Goal: Information Seeking & Learning: Find specific fact

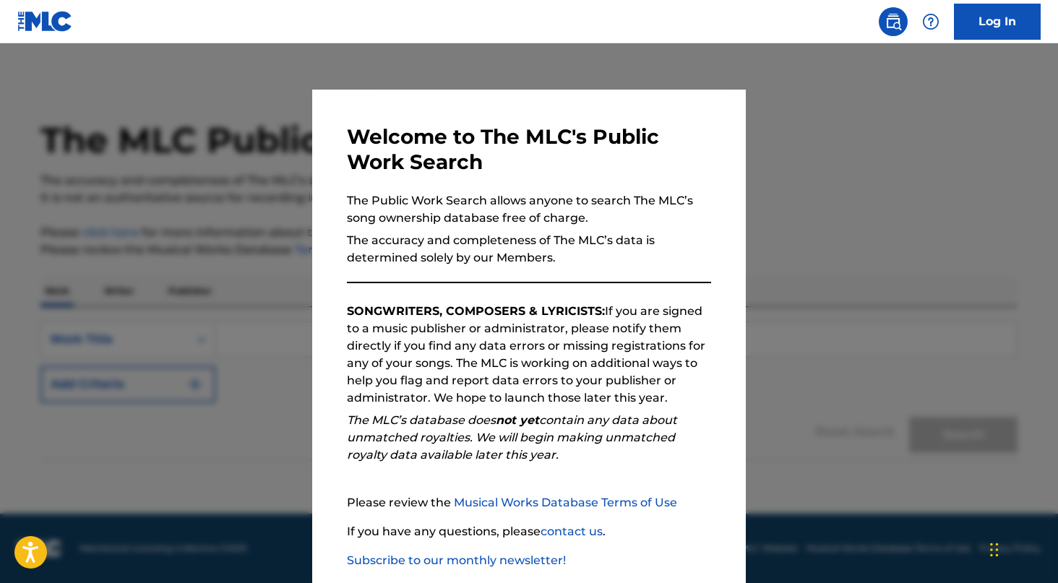
click at [239, 194] on div at bounding box center [529, 334] width 1058 height 583
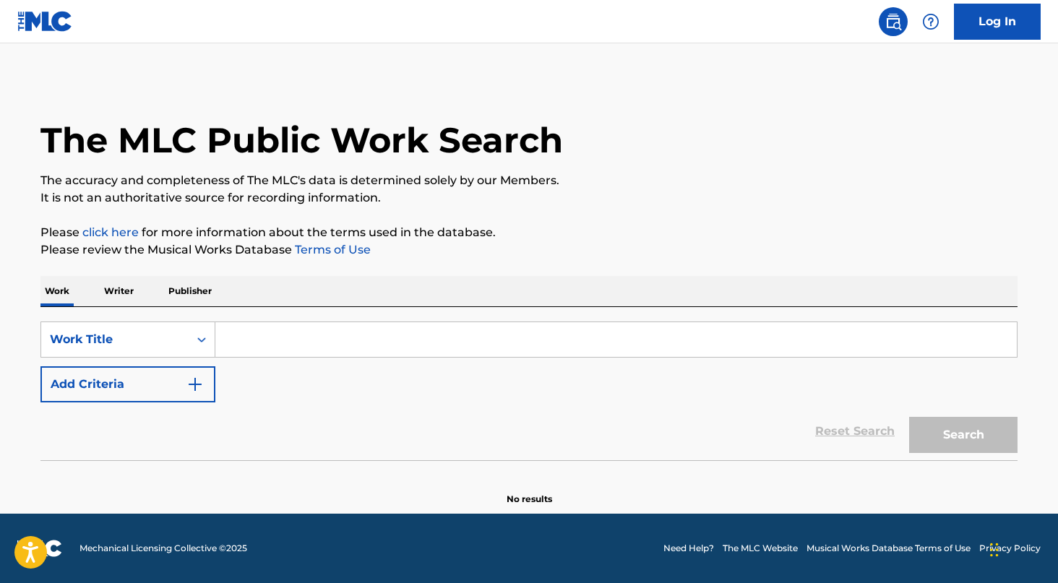
click at [121, 293] on p "Writer" at bounding box center [119, 291] width 38 height 30
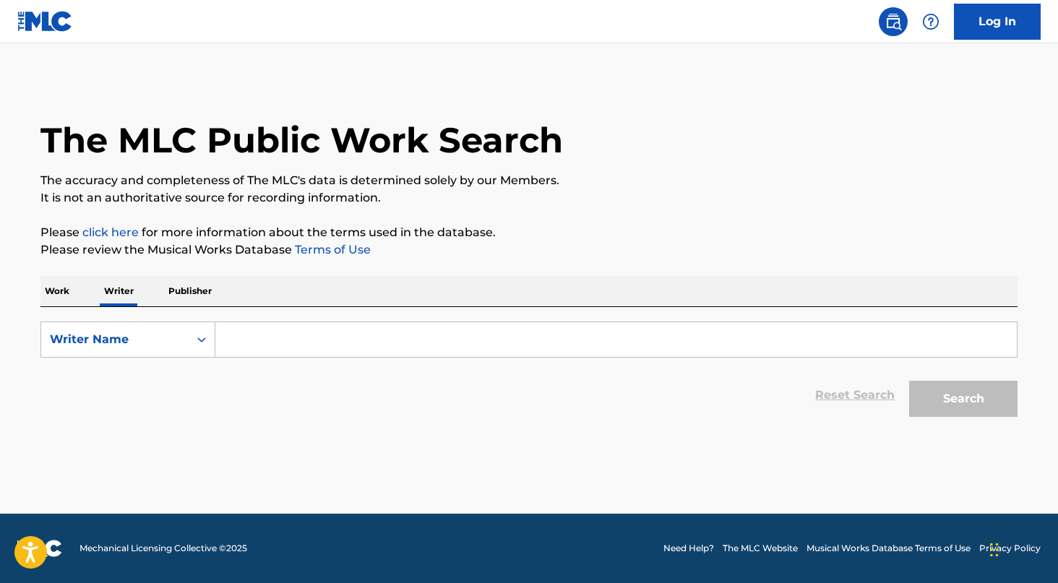
click at [273, 333] on input "Search Form" at bounding box center [616, 339] width 802 height 35
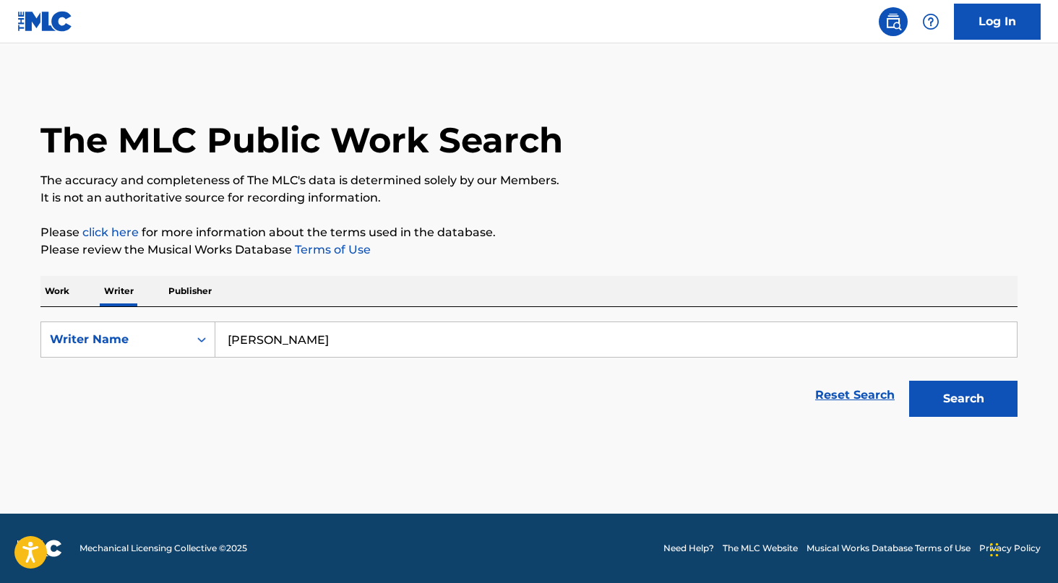
click at [909, 381] on button "Search" at bounding box center [963, 399] width 108 height 36
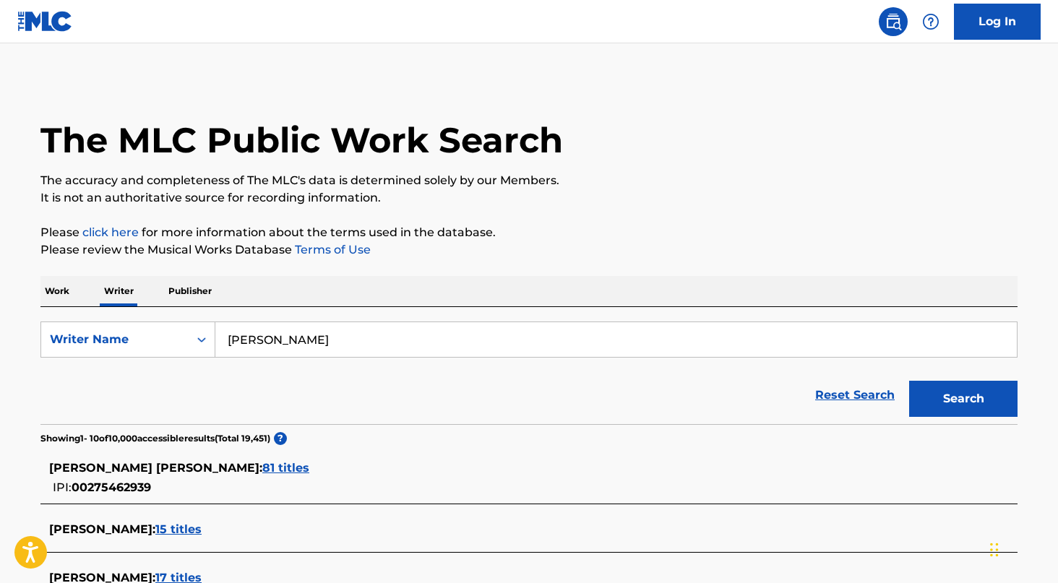
click at [262, 461] on span "81 titles" at bounding box center [285, 468] width 47 height 14
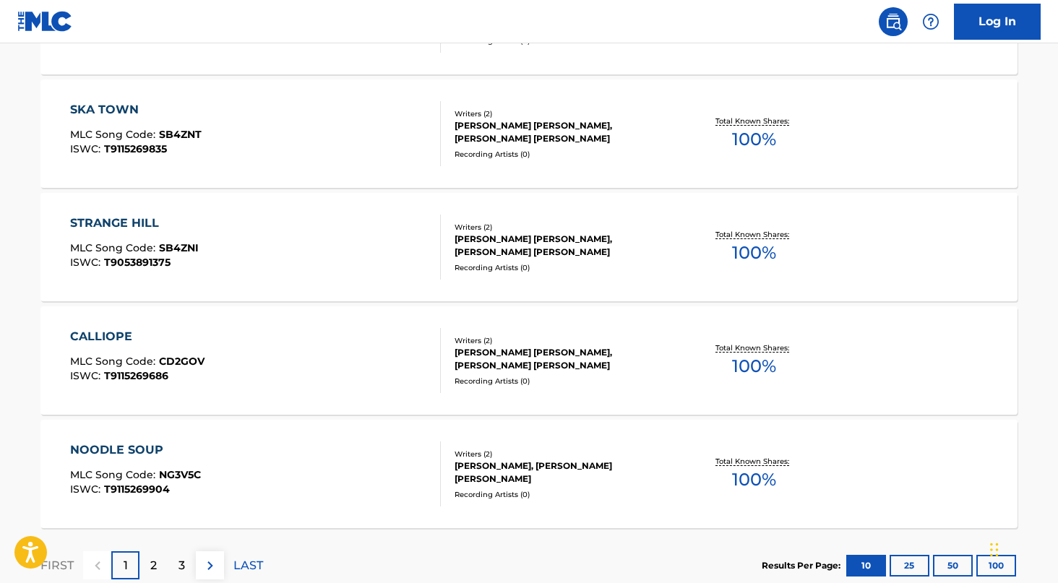
scroll to position [1186, 0]
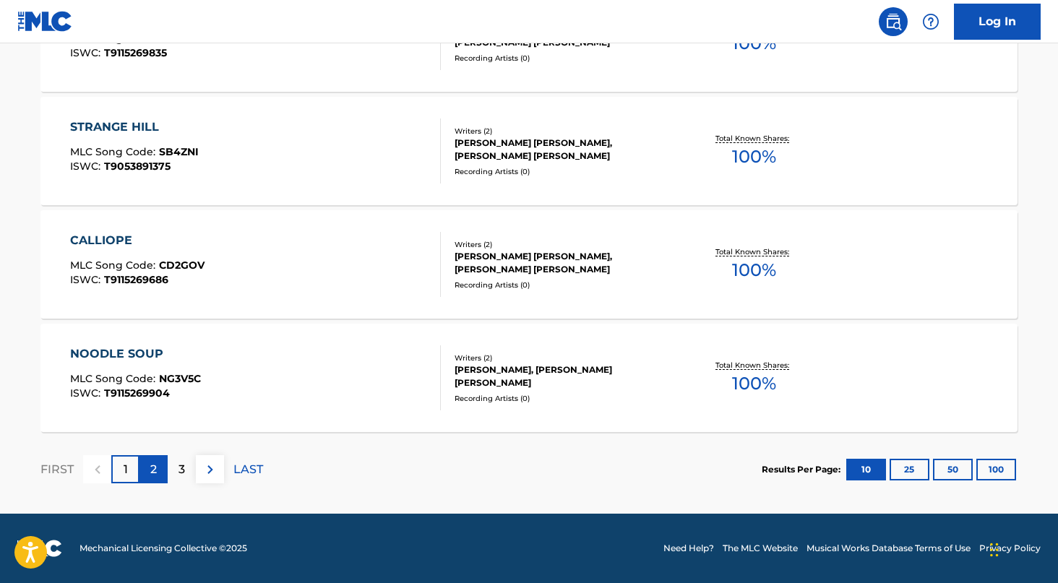
click at [158, 476] on div "2" at bounding box center [154, 469] width 28 height 28
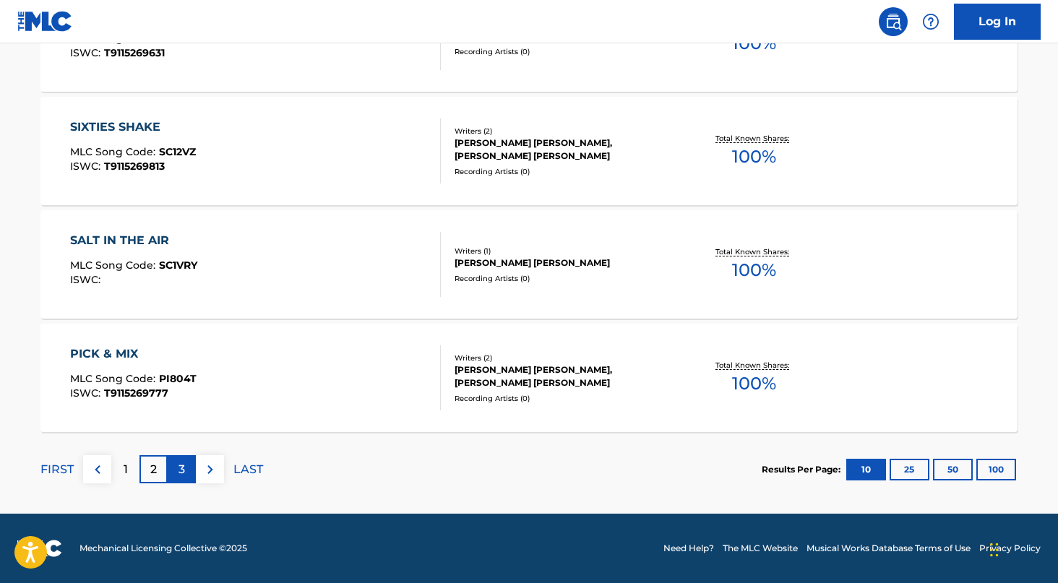
click at [187, 463] on div "3" at bounding box center [182, 469] width 28 height 28
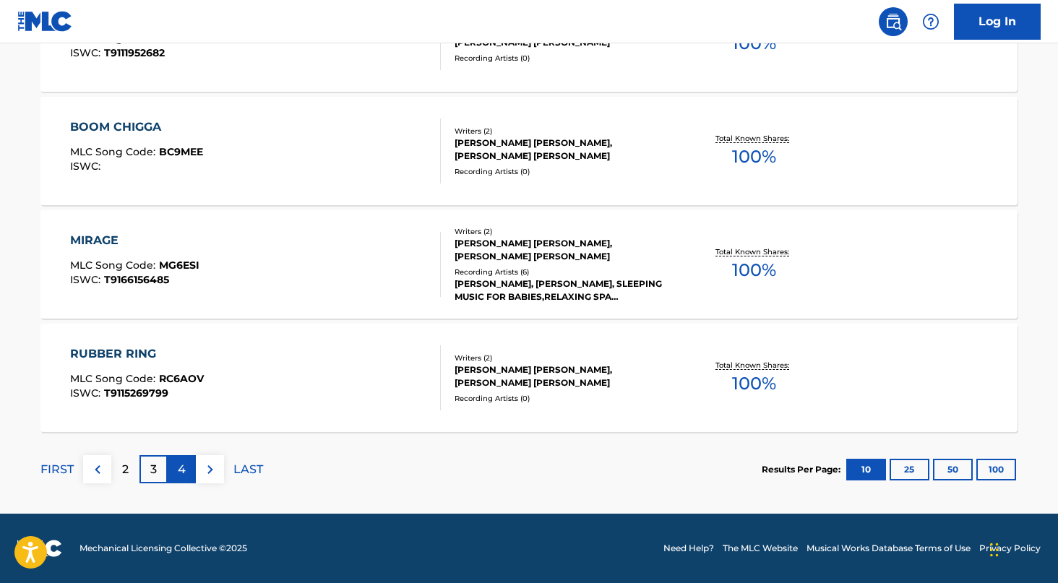
click at [179, 462] on p "4" at bounding box center [182, 469] width 8 height 17
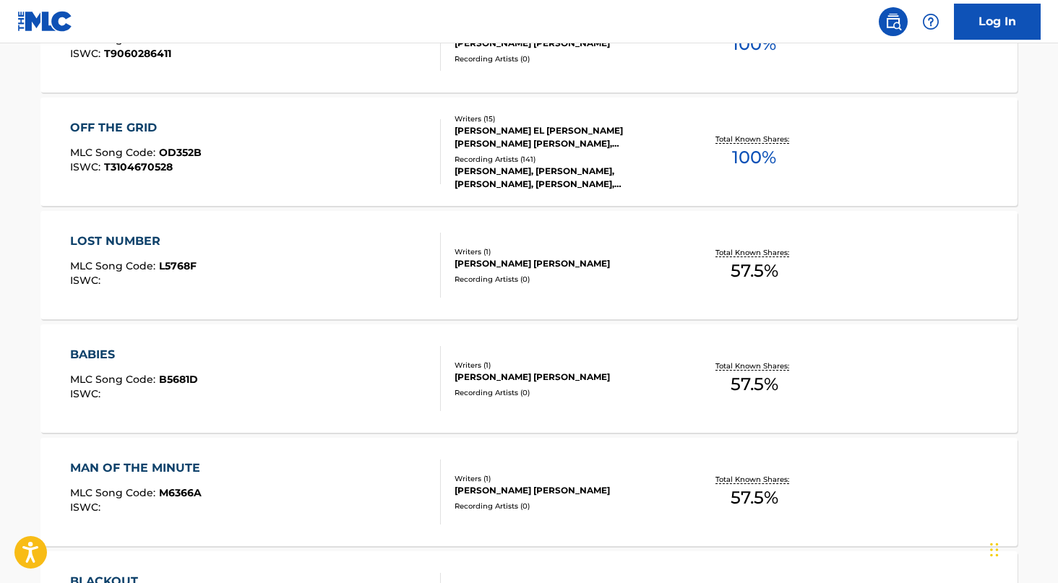
scroll to position [0, 0]
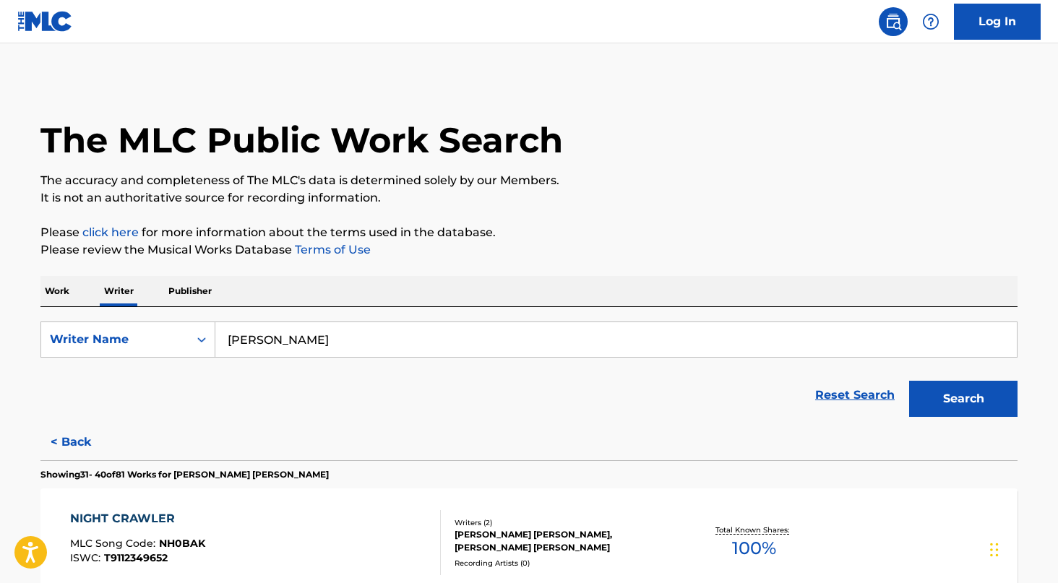
click at [346, 330] on input "[PERSON_NAME]" at bounding box center [616, 339] width 802 height 35
type input "[PERSON_NAME]"
click at [909, 381] on button "Search" at bounding box center [963, 399] width 108 height 36
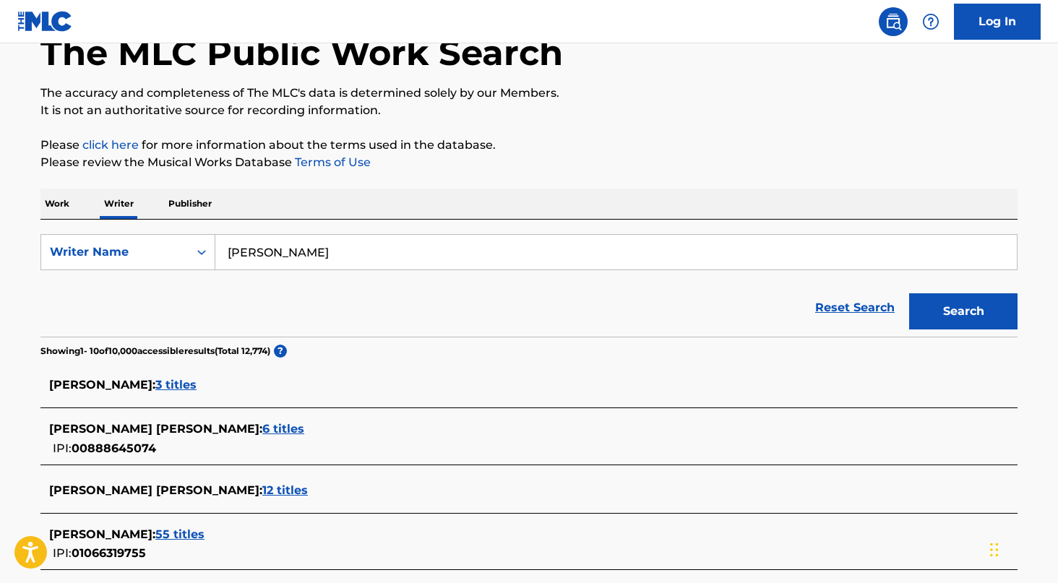
scroll to position [91, 0]
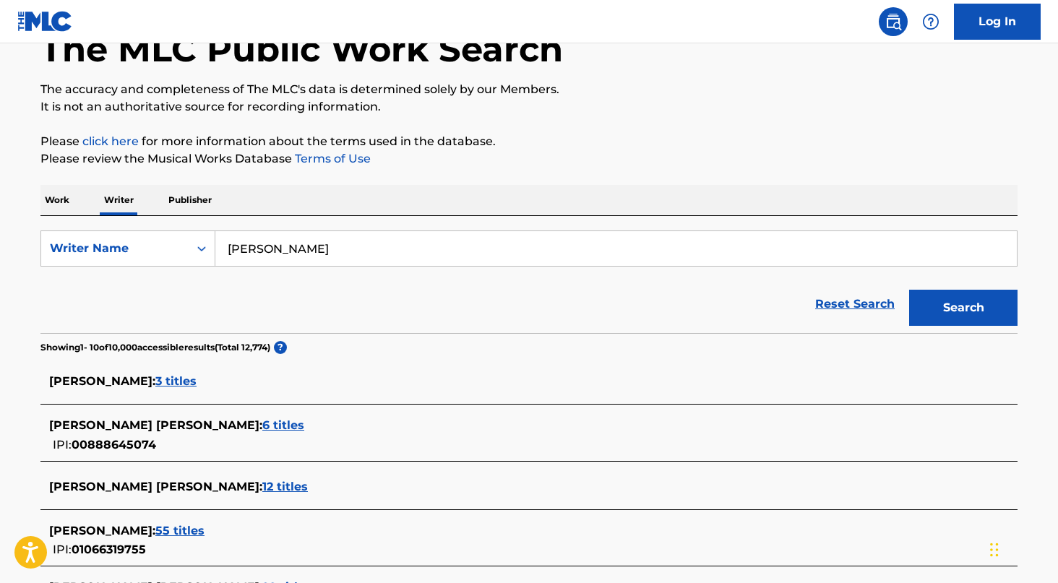
click at [205, 535] on span "55 titles" at bounding box center [179, 531] width 49 height 14
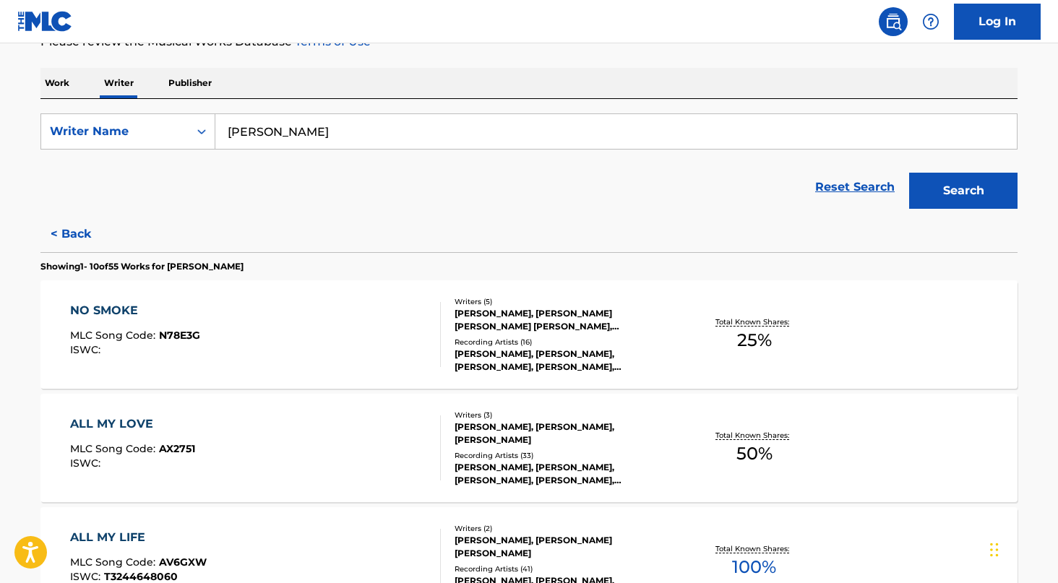
scroll to position [221, 0]
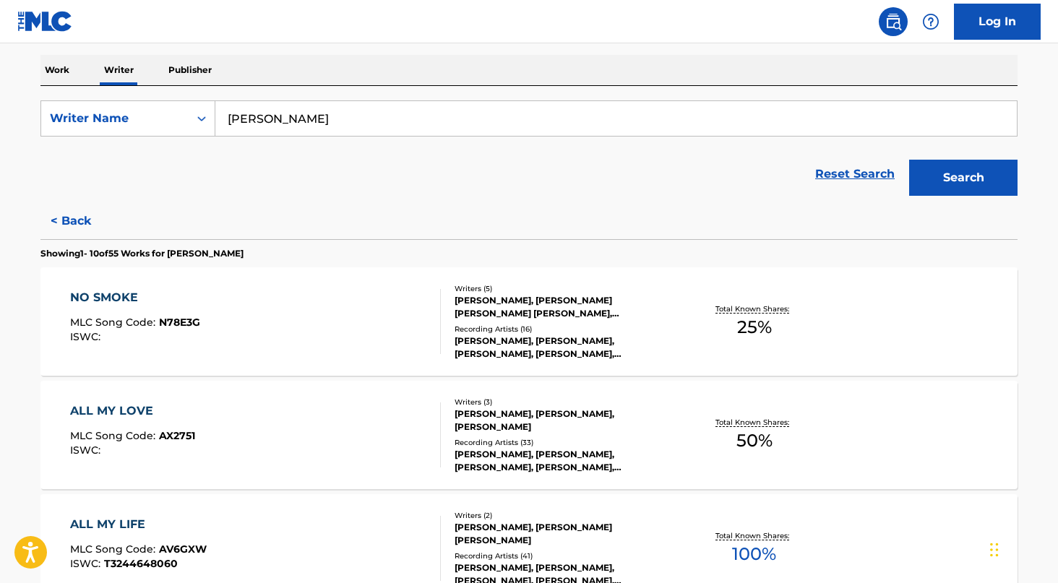
click at [323, 317] on div "NO SMOKE MLC Song Code : N78E3G ISWC :" at bounding box center [256, 321] width 372 height 65
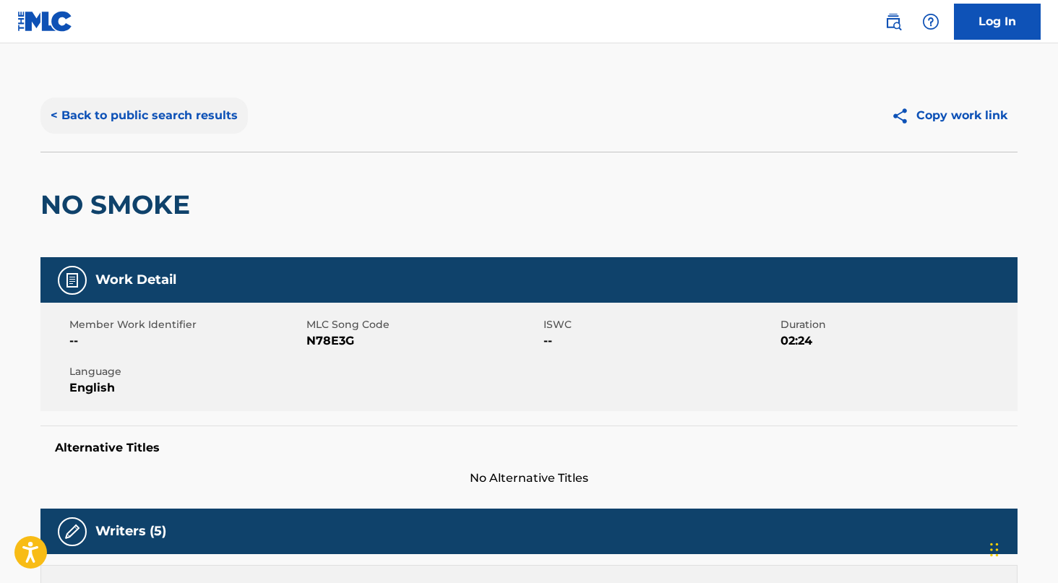
click at [150, 113] on button "< Back to public search results" at bounding box center [143, 116] width 207 height 36
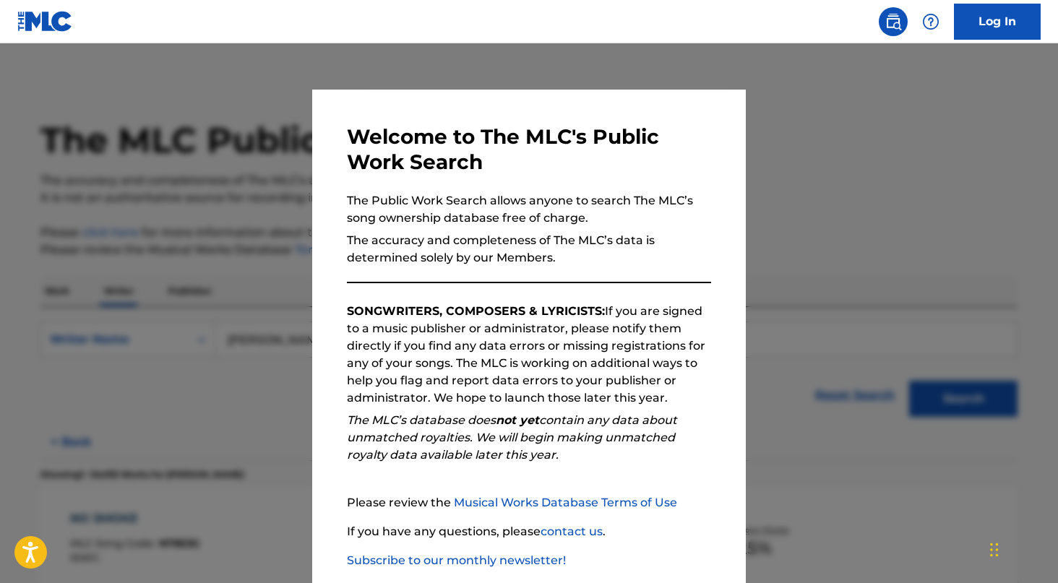
click at [173, 201] on div at bounding box center [529, 334] width 1058 height 583
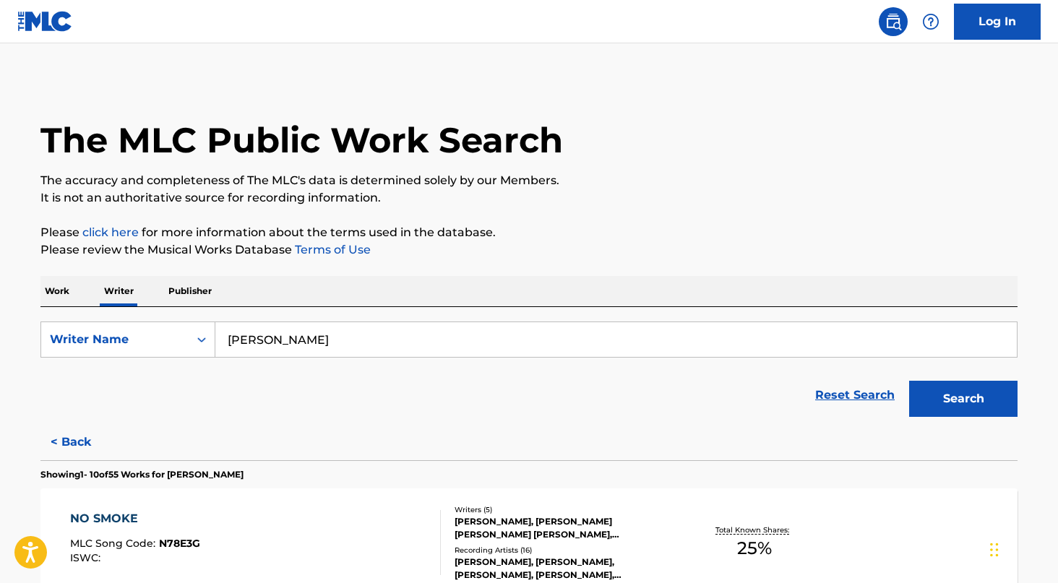
click at [321, 347] on input "[PERSON_NAME]" at bounding box center [616, 339] width 802 height 35
click at [909, 381] on button "Search" at bounding box center [963, 399] width 108 height 36
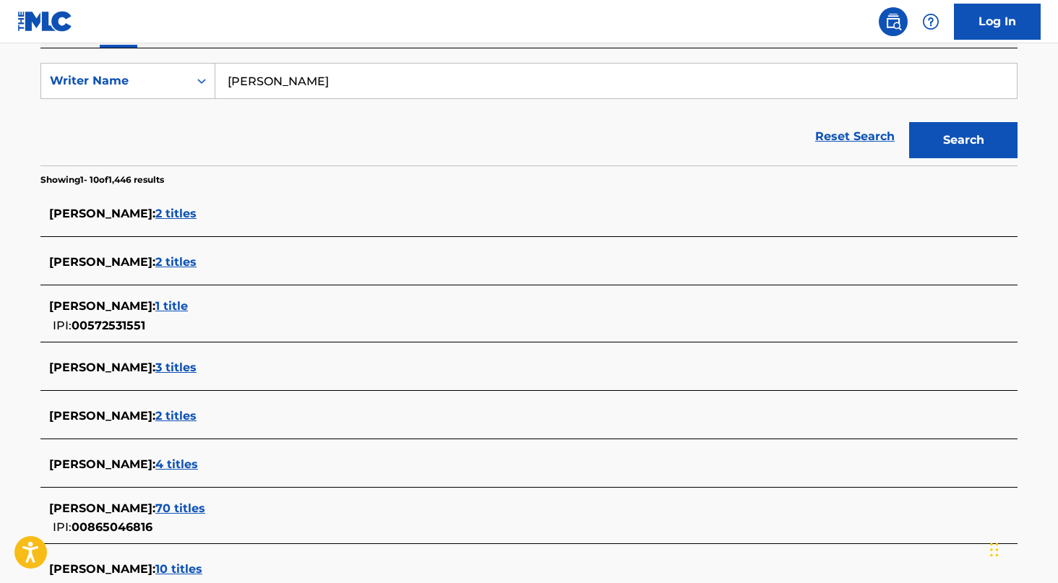
scroll to position [257, 0]
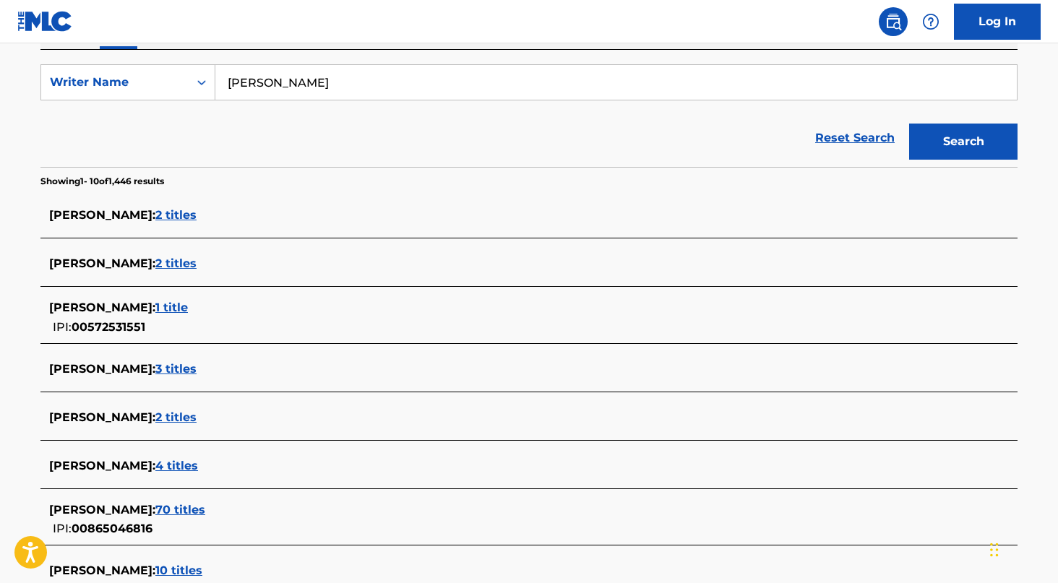
click at [205, 503] on span "70 titles" at bounding box center [180, 510] width 50 height 14
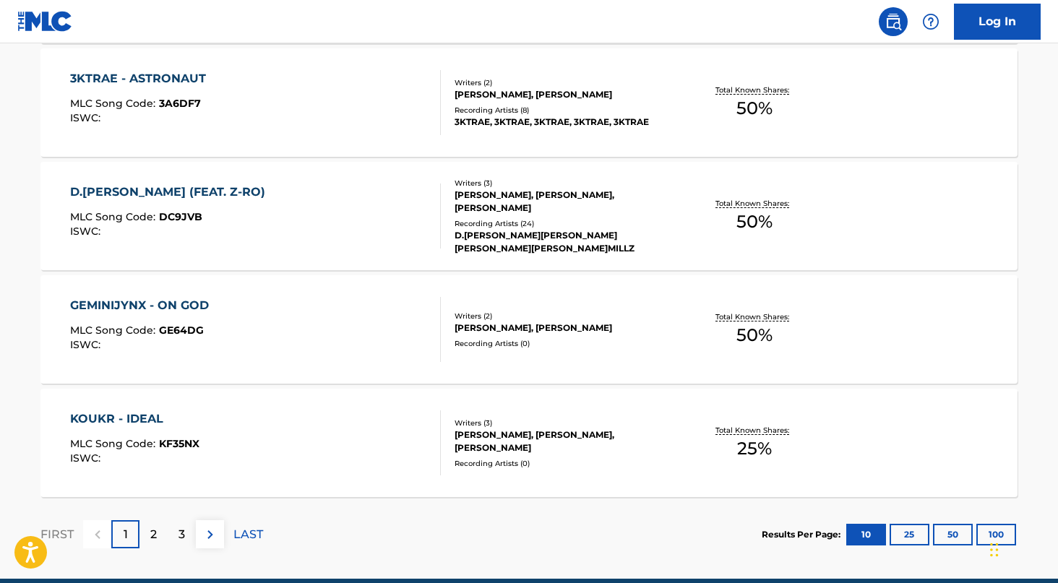
scroll to position [1186, 0]
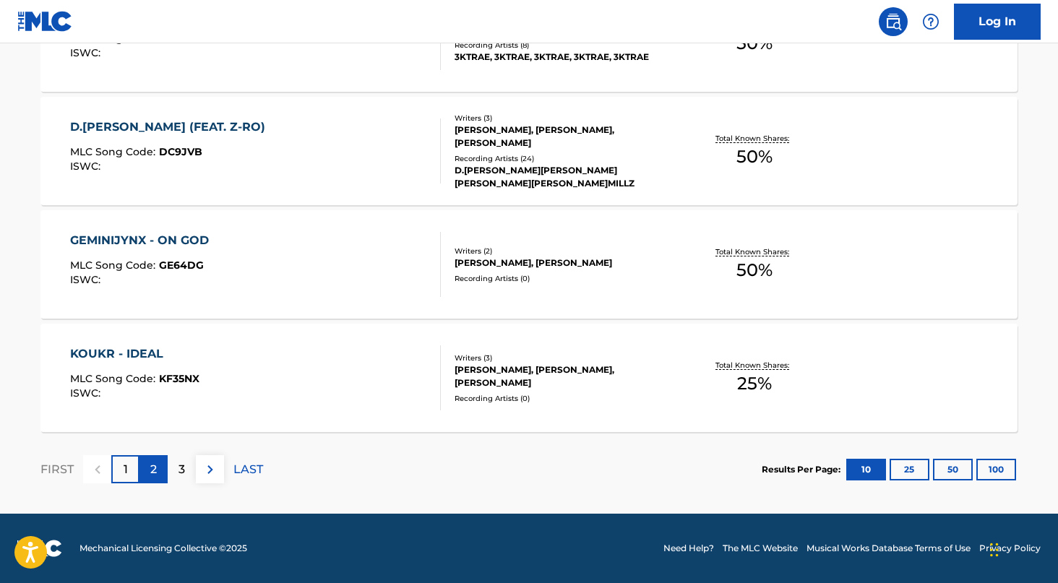
click at [166, 463] on div "2" at bounding box center [154, 469] width 28 height 28
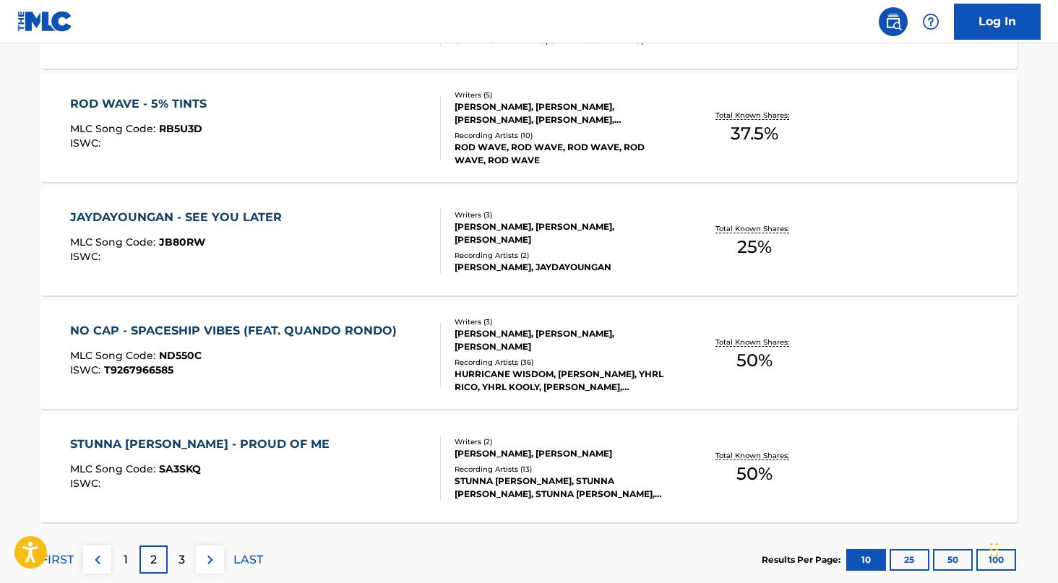
scroll to position [1102, 0]
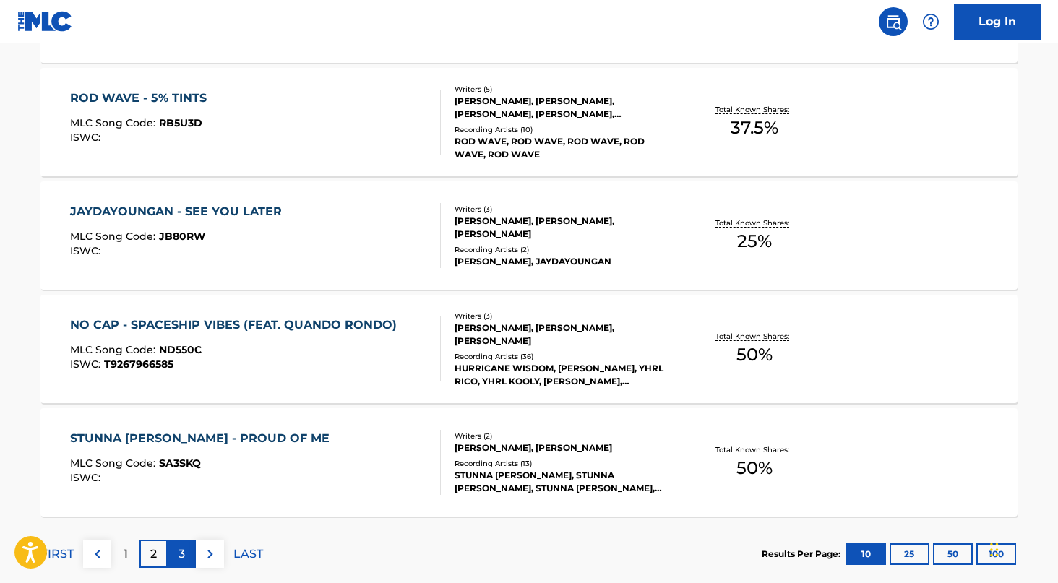
click at [175, 548] on div "3" at bounding box center [182, 554] width 28 height 28
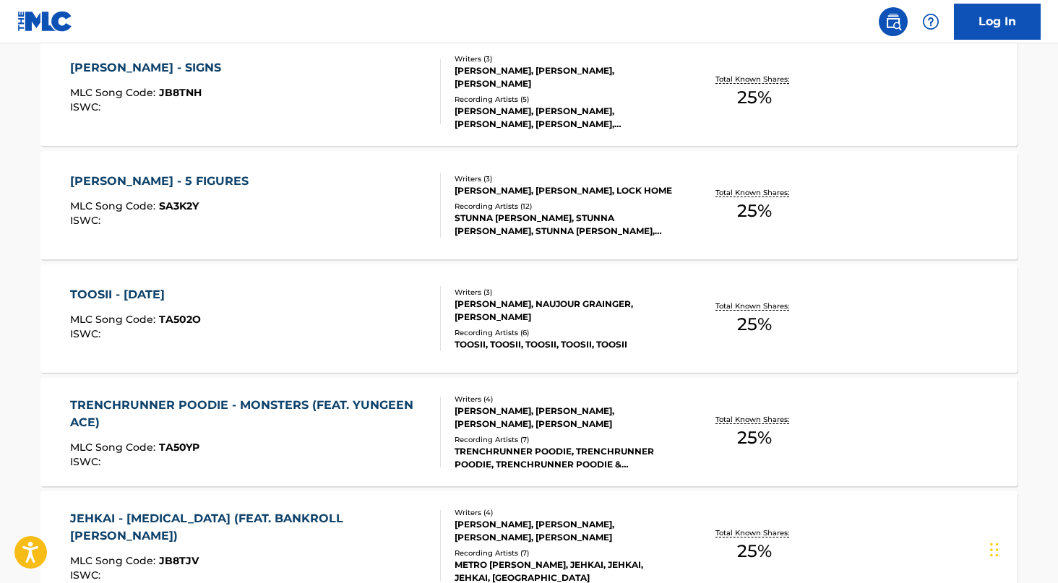
scroll to position [0, 0]
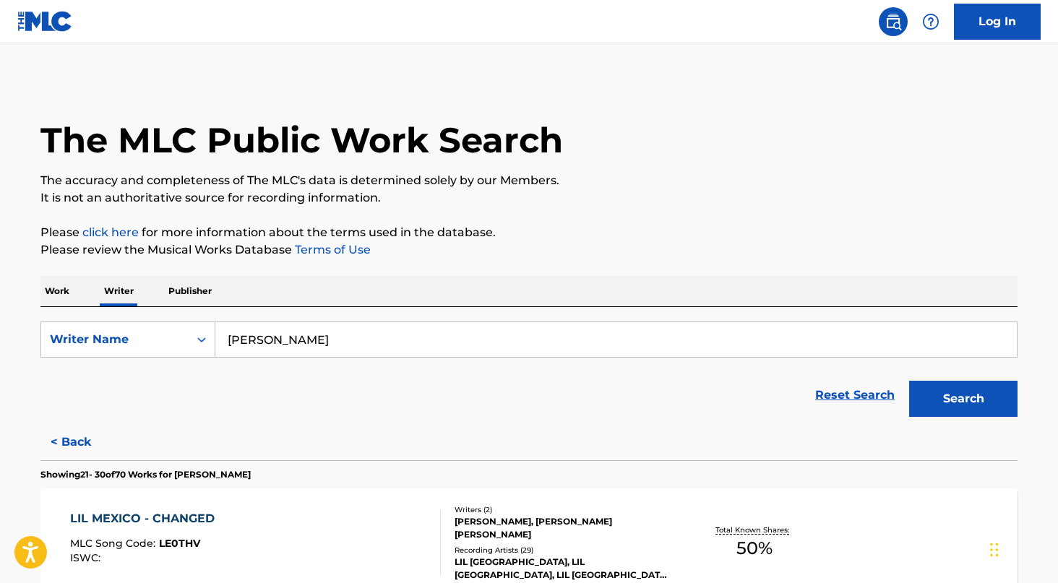
click at [348, 312] on div "SearchWithCriteriad8ef7e06-3e6a-49d6-bb30-2f8f2ae6ab19 Writer Name [PERSON_NAME…" at bounding box center [528, 365] width 977 height 117
click at [348, 327] on input "[PERSON_NAME]" at bounding box center [616, 339] width 802 height 35
click at [909, 381] on button "Search" at bounding box center [963, 399] width 108 height 36
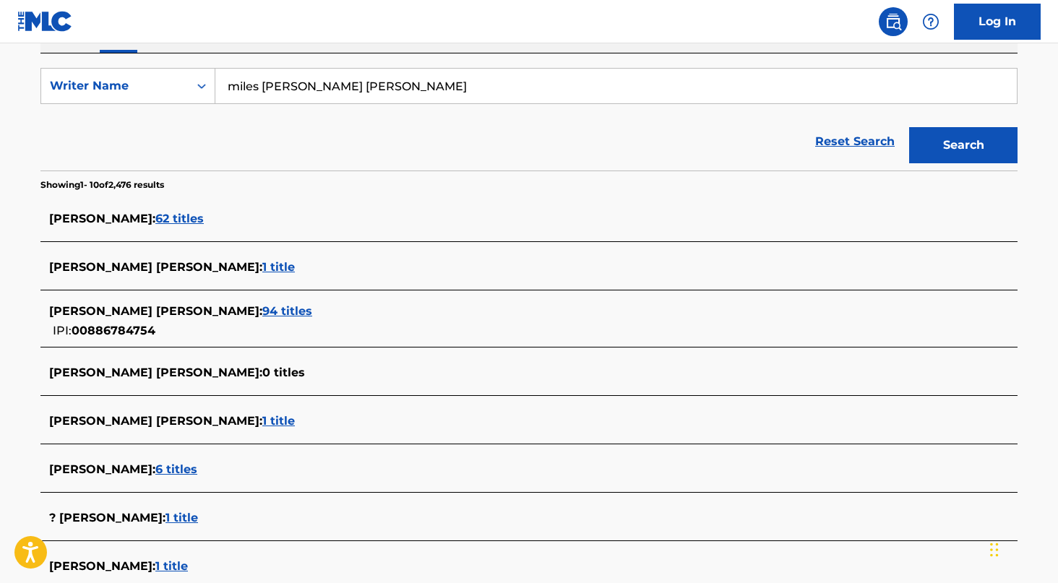
scroll to position [257, 0]
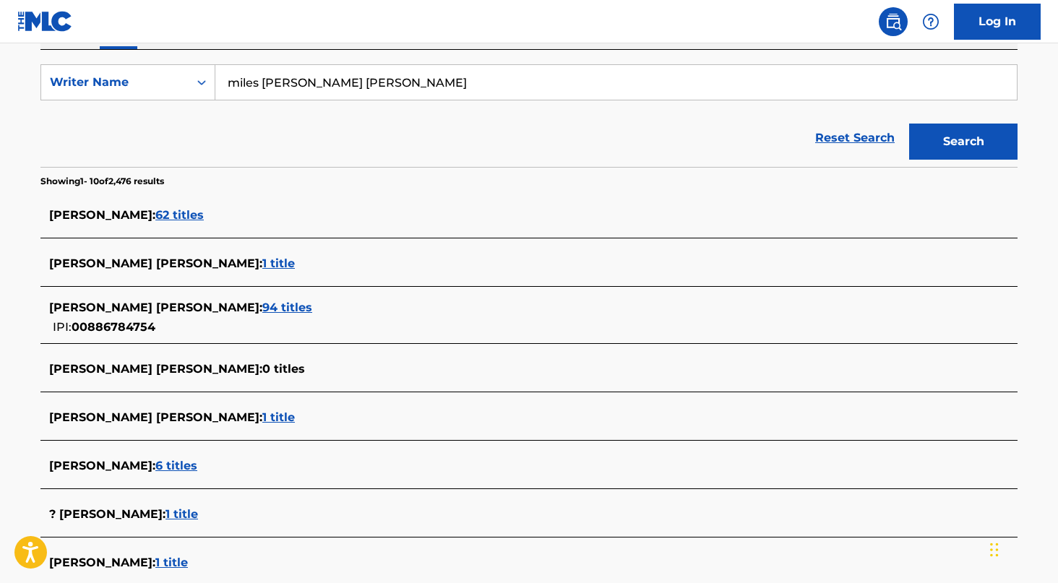
click at [262, 309] on span "94 titles" at bounding box center [287, 308] width 50 height 14
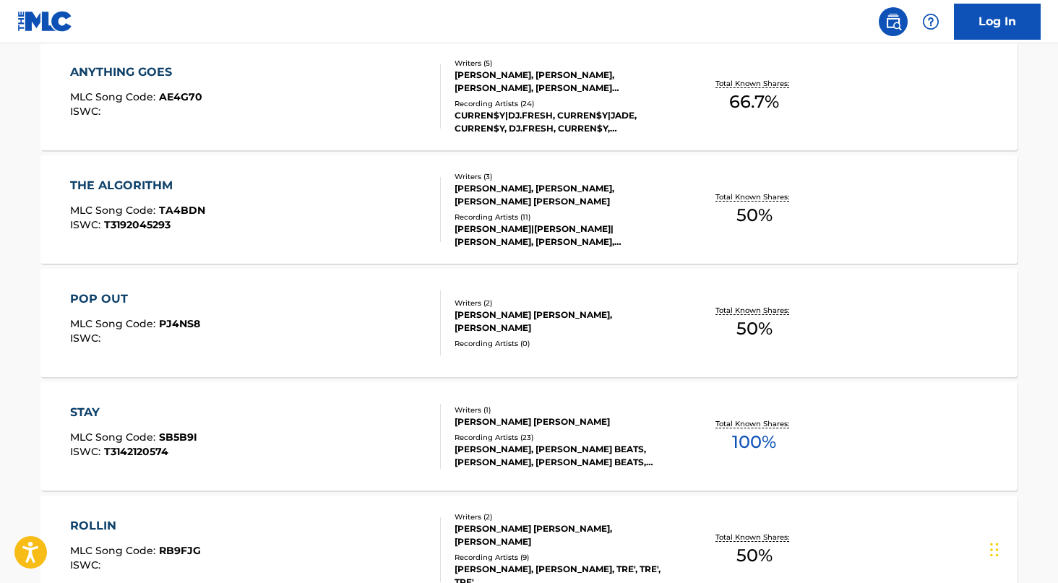
scroll to position [0, 0]
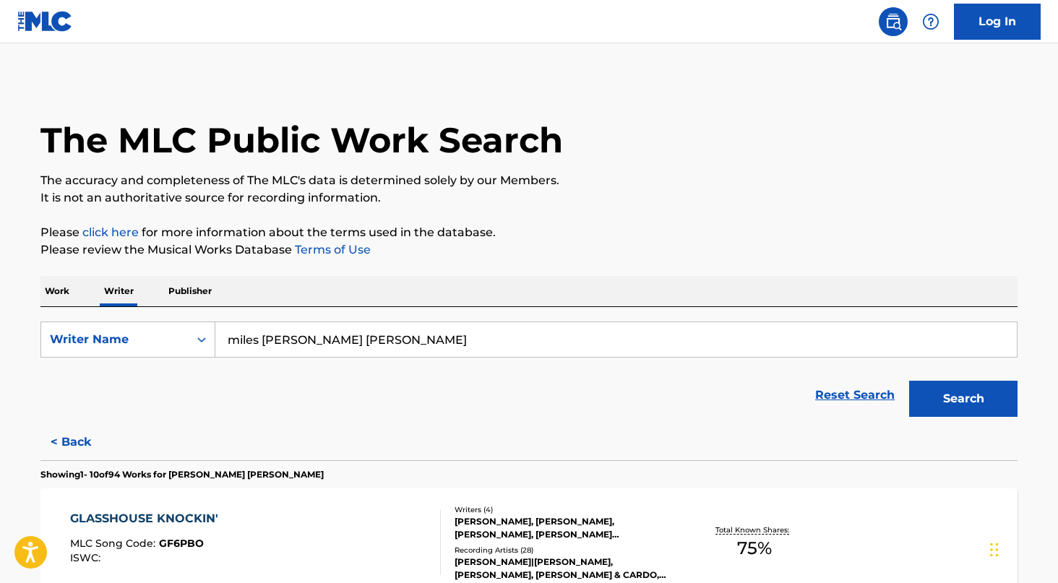
click at [340, 353] on input "miles [PERSON_NAME] [PERSON_NAME]" at bounding box center [616, 339] width 802 height 35
click at [909, 381] on button "Search" at bounding box center [963, 399] width 108 height 36
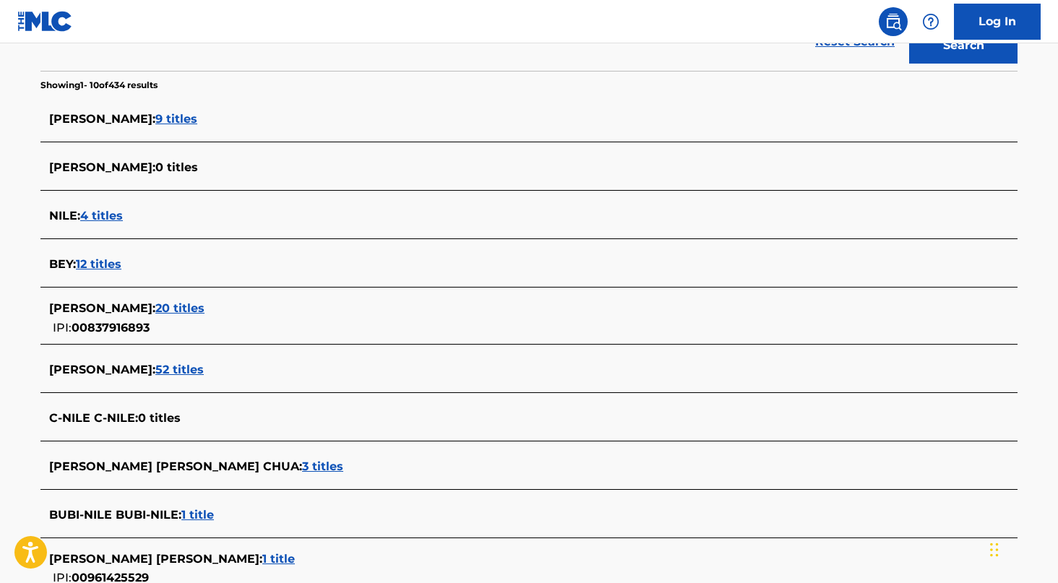
scroll to position [362, 0]
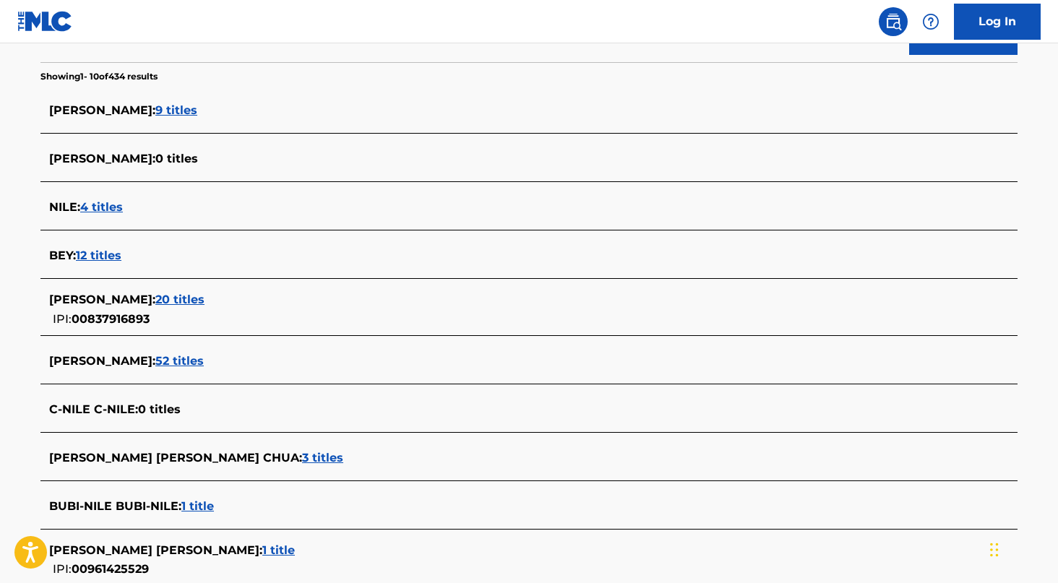
click at [155, 302] on span "20 titles" at bounding box center [179, 300] width 49 height 14
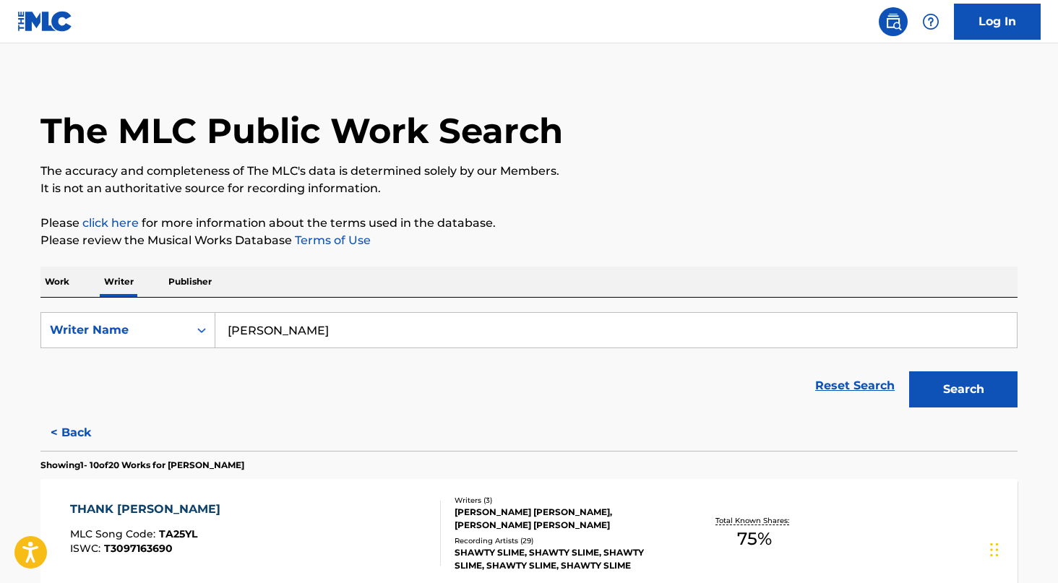
scroll to position [0, 0]
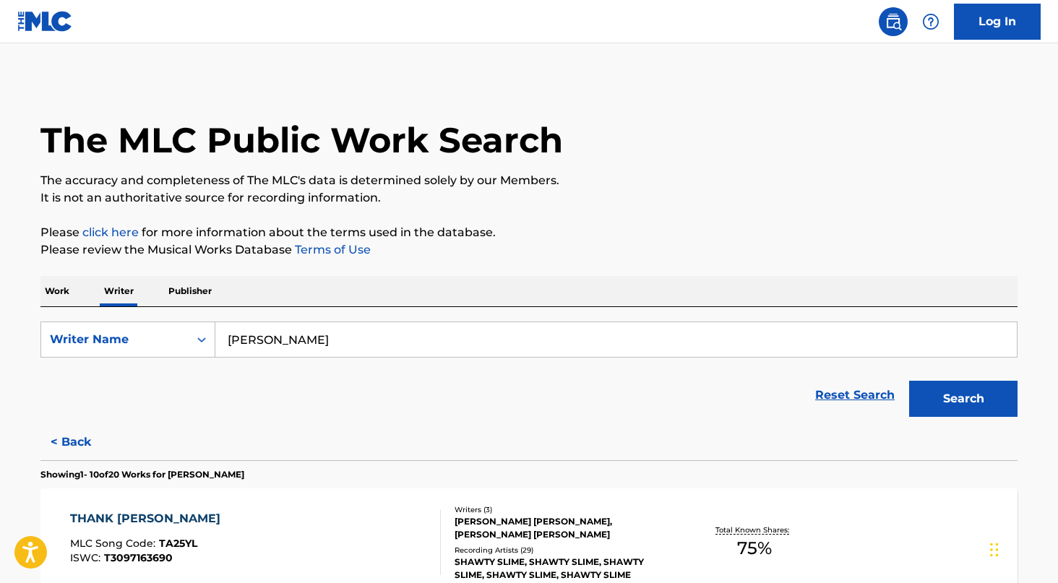
click at [314, 332] on input "[PERSON_NAME]" at bounding box center [616, 339] width 802 height 35
type input "[PERSON_NAME]"
click at [909, 381] on button "Search" at bounding box center [963, 399] width 108 height 36
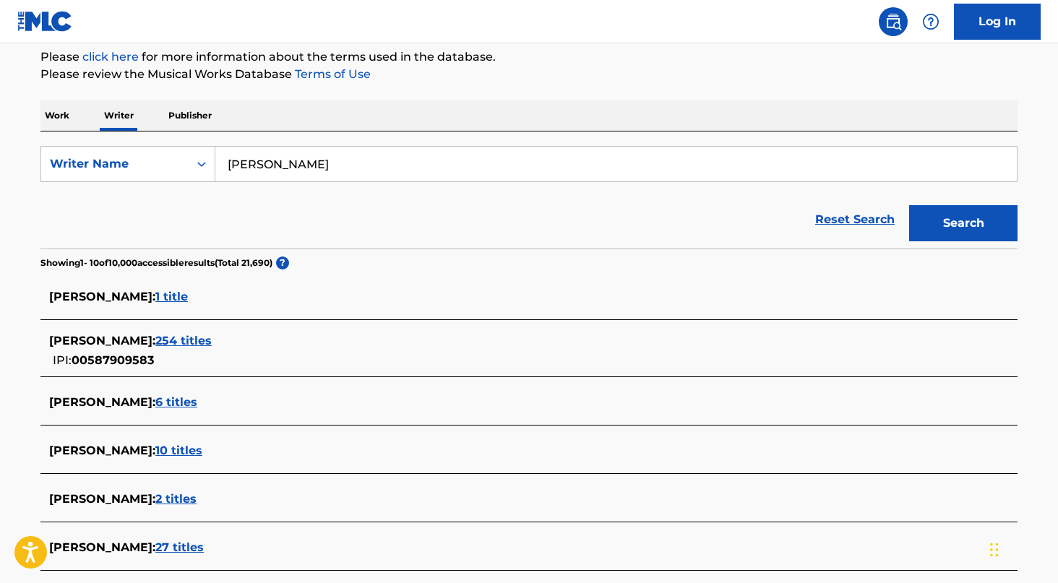
scroll to position [179, 0]
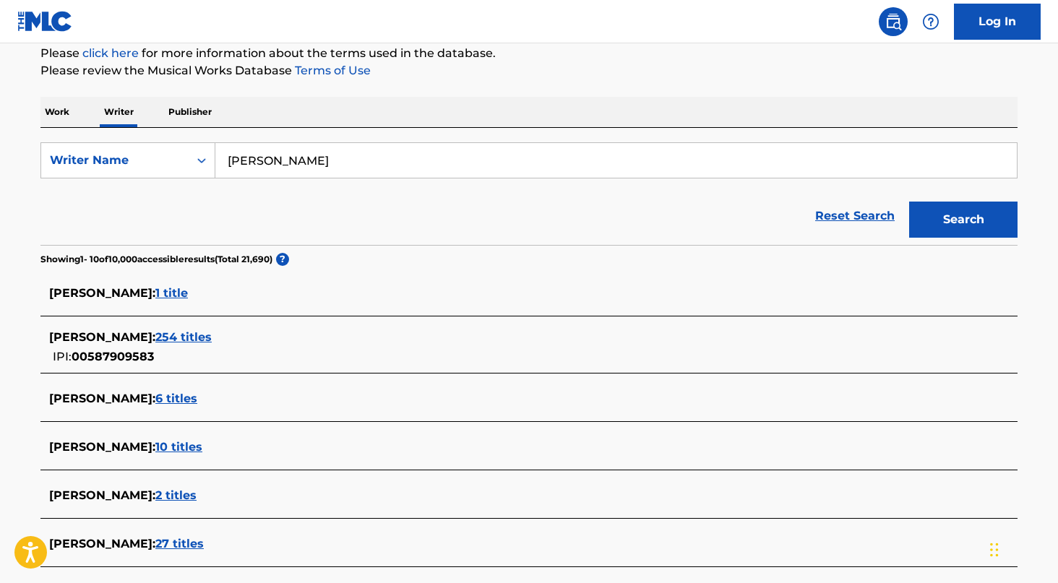
click at [213, 346] on div "[PERSON_NAME] : 254 titles" at bounding box center [510, 337] width 922 height 17
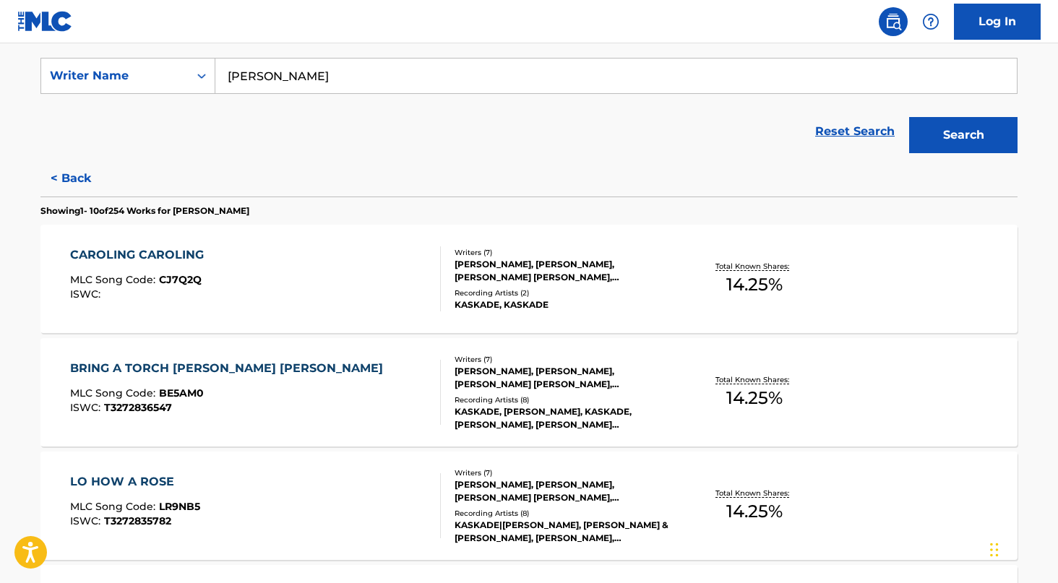
scroll to position [265, 0]
click at [572, 278] on div "[PERSON_NAME], [PERSON_NAME], [PERSON_NAME] [PERSON_NAME], [PERSON_NAME], [PERS…" at bounding box center [564, 270] width 218 height 26
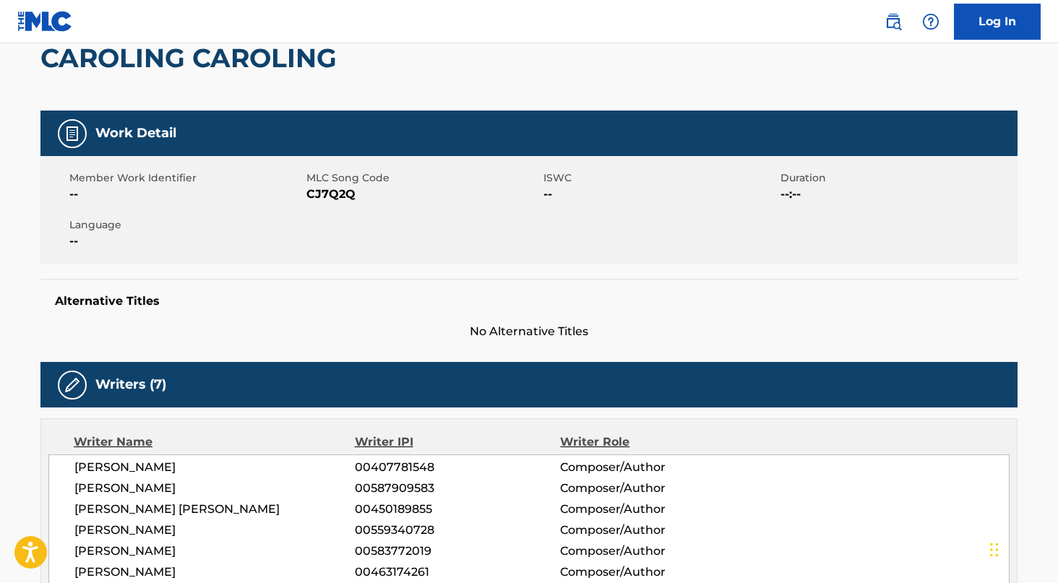
scroll to position [4, 0]
